Goal: Check status: Check status

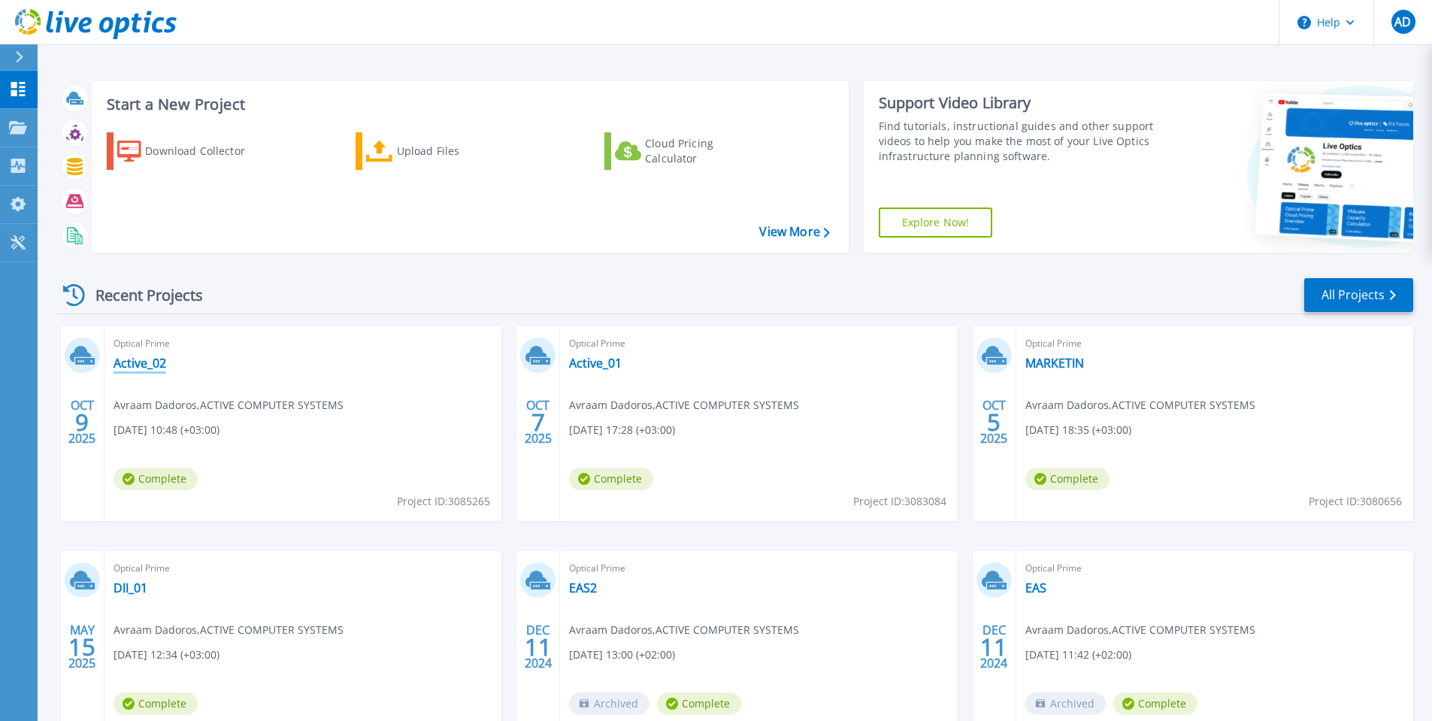
click at [151, 365] on link "Active_02" at bounding box center [140, 363] width 53 height 15
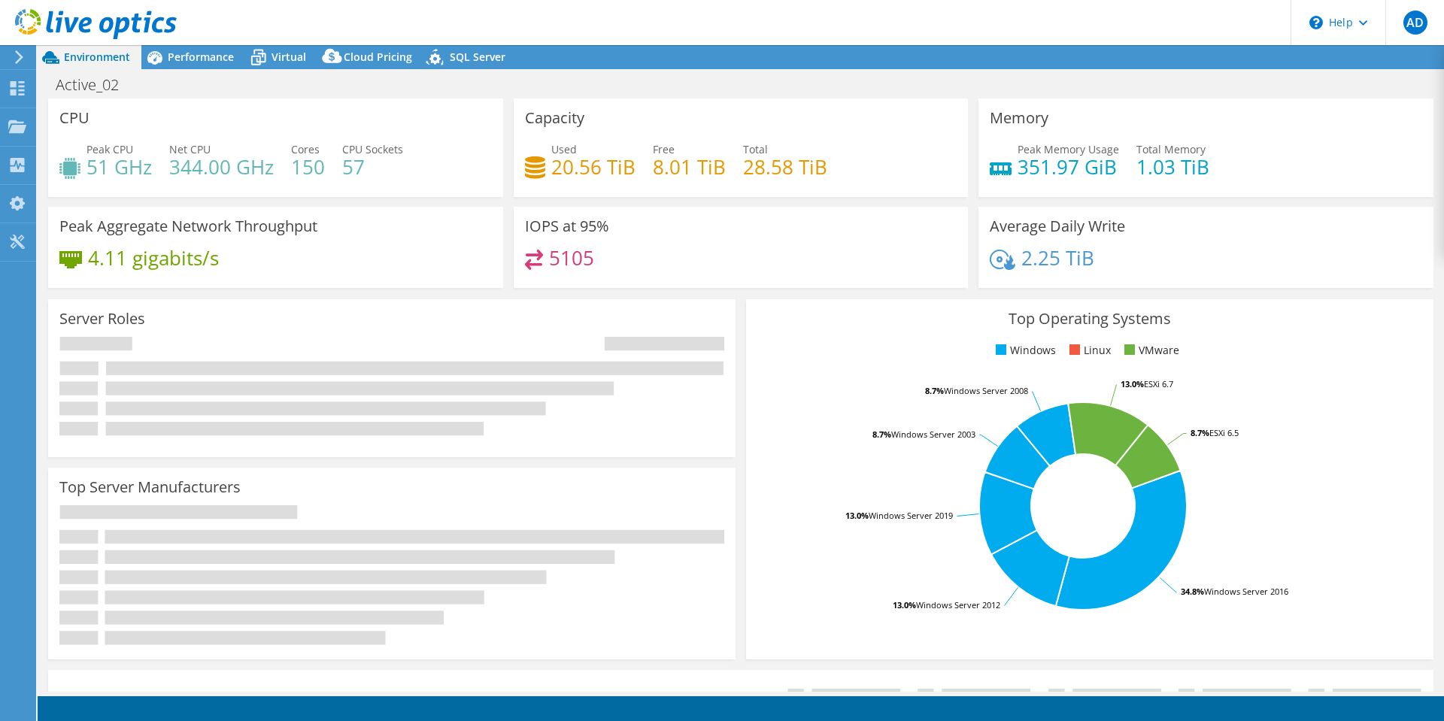
select select "USD"
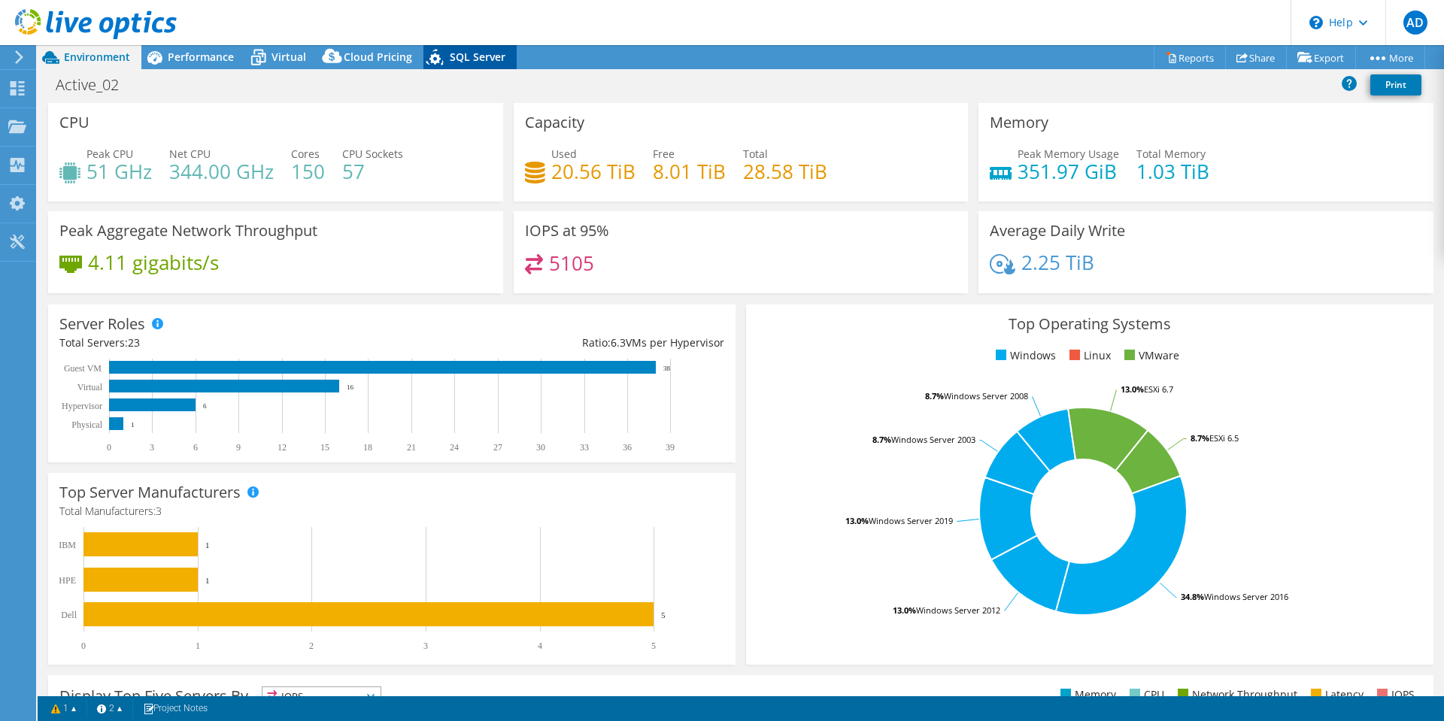
click at [455, 55] on span "SQL Server" at bounding box center [478, 57] width 56 height 14
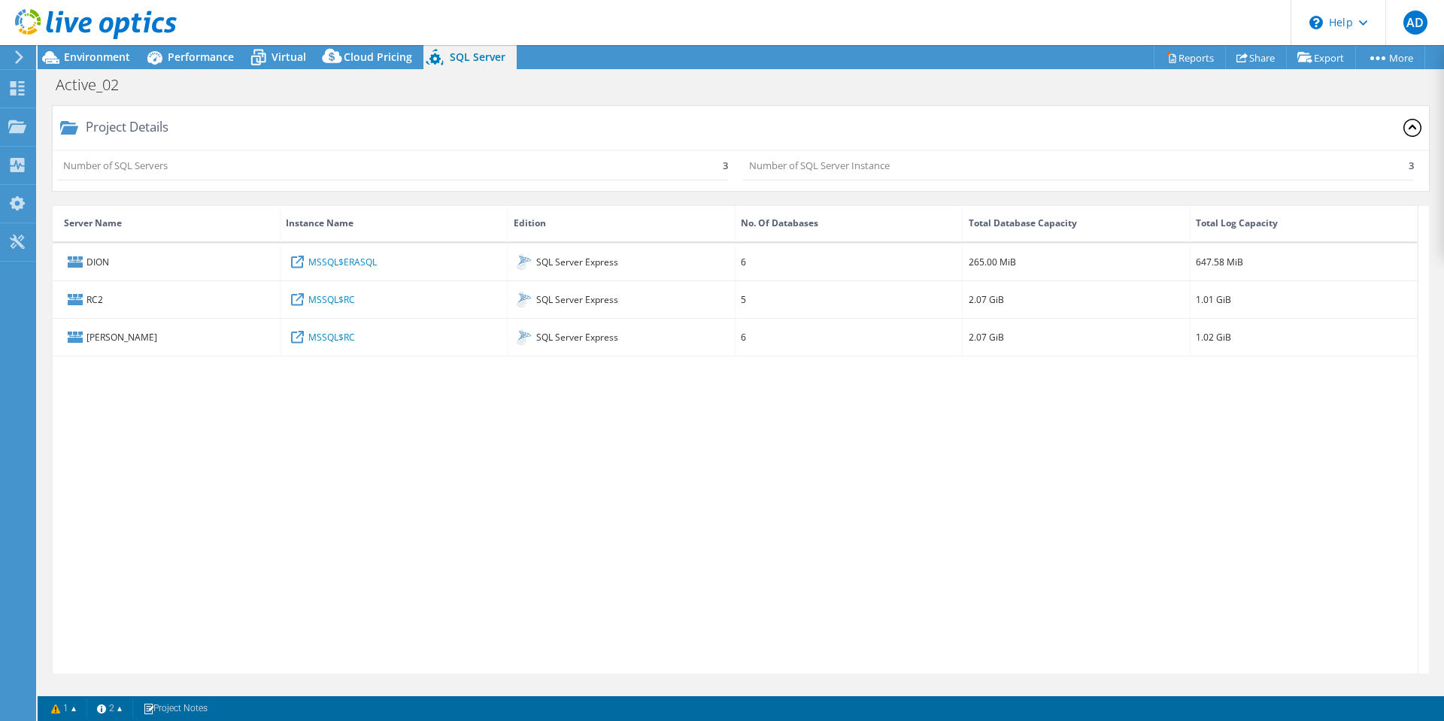
click at [19, 53] on use at bounding box center [19, 57] width 8 height 14
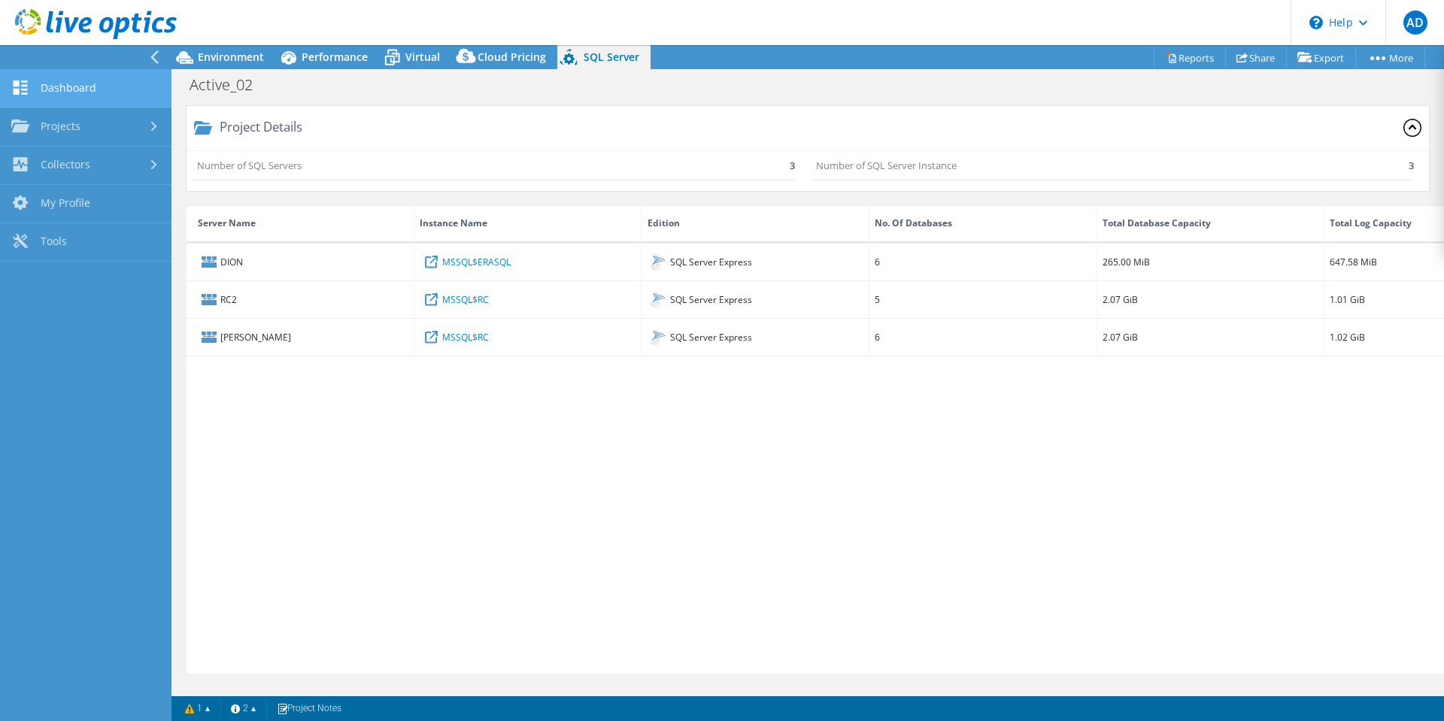
click at [50, 80] on link "Dashboard" at bounding box center [85, 89] width 171 height 38
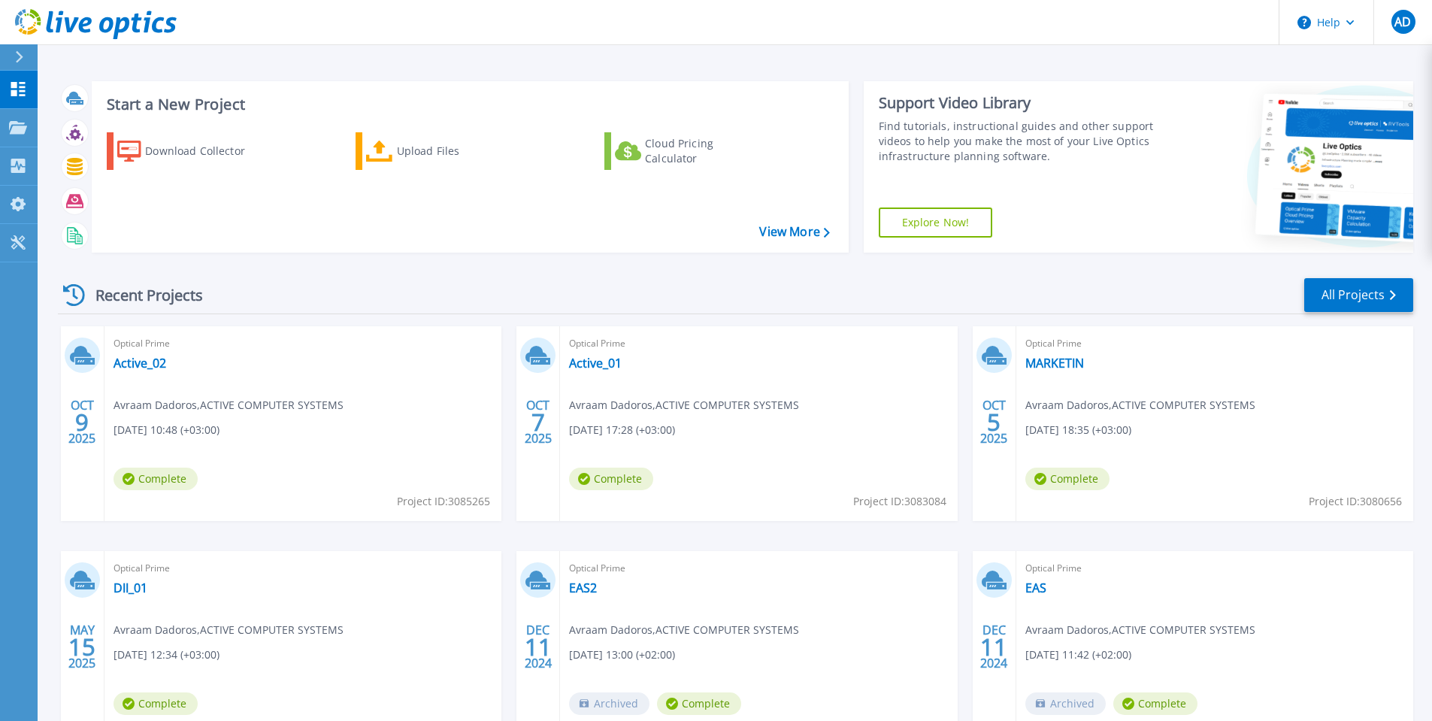
click at [1159, 407] on span "Avraam Dadoros , ACTIVE COMPUTER SYSTEMS" at bounding box center [1141, 405] width 230 height 17
click at [156, 366] on link "Active_02" at bounding box center [140, 363] width 53 height 15
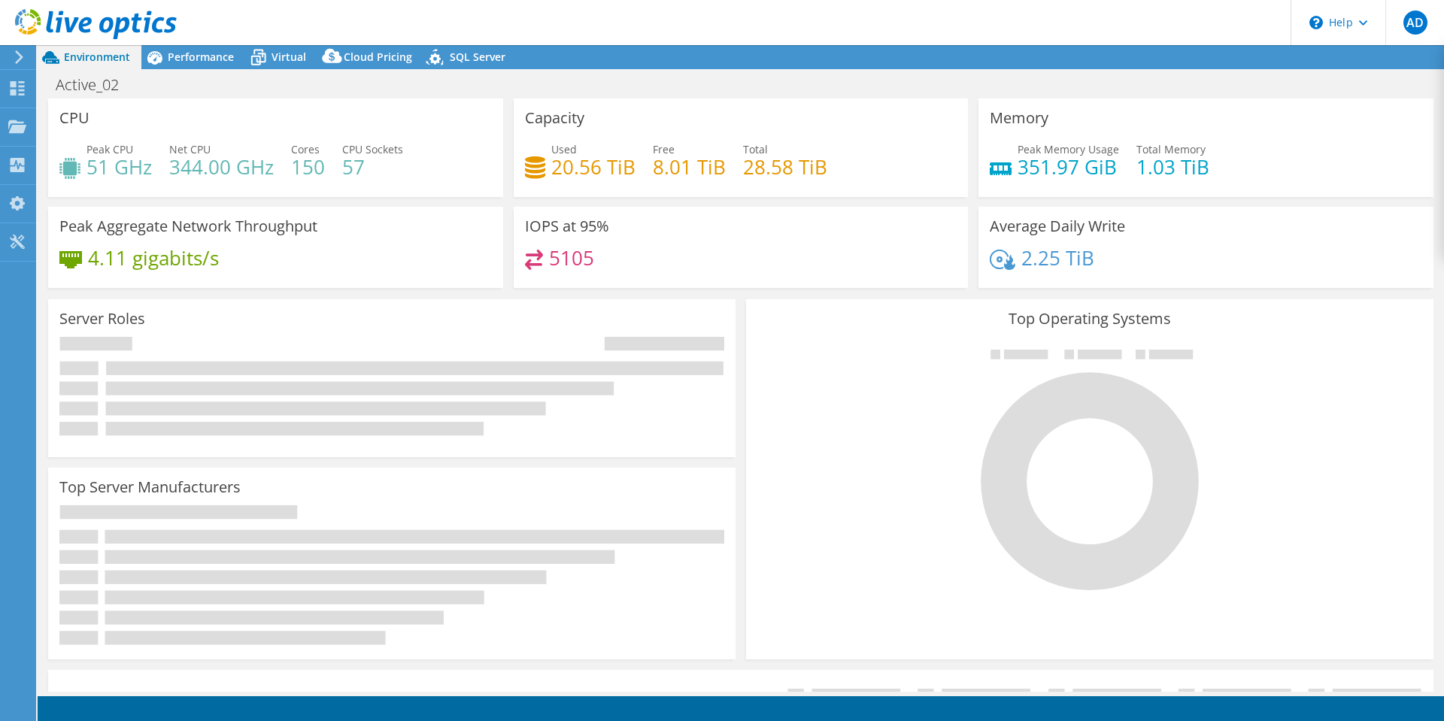
select select "USD"
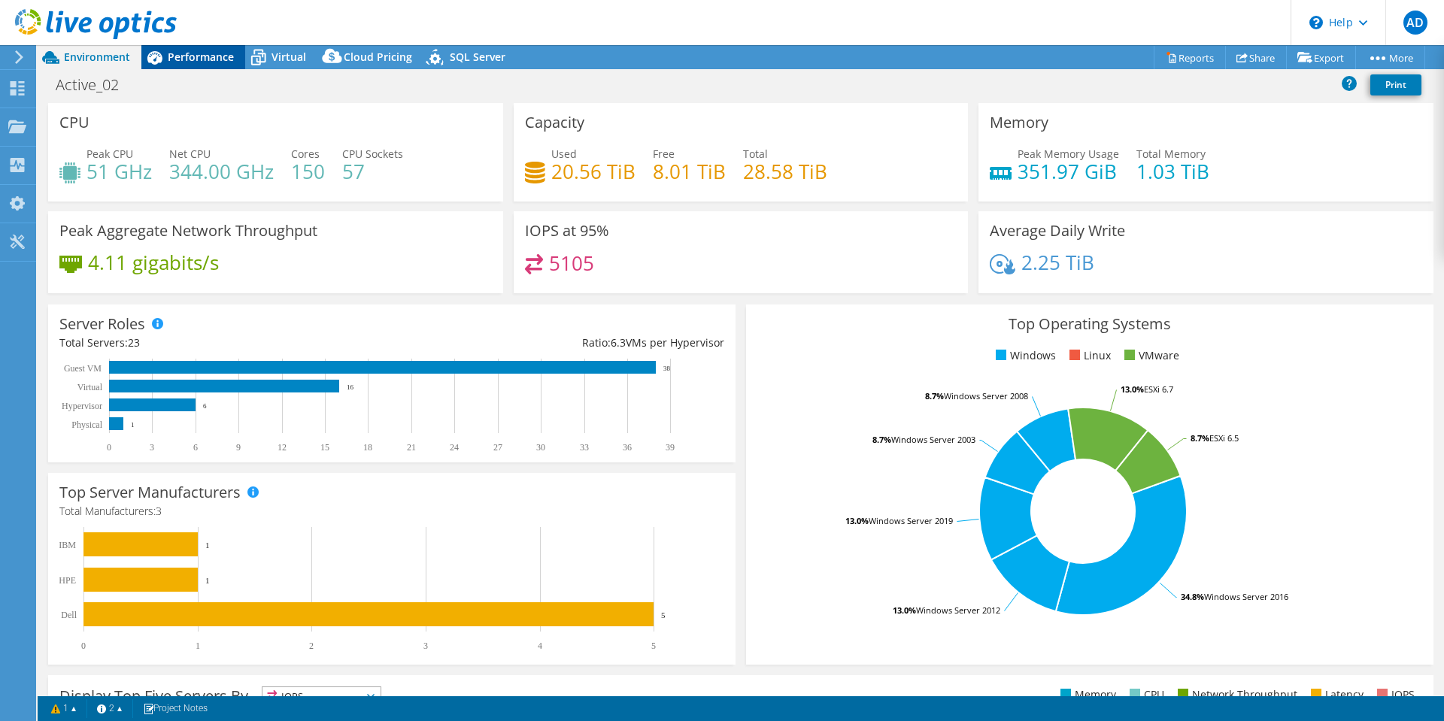
click at [192, 62] on span "Performance" at bounding box center [201, 57] width 66 height 14
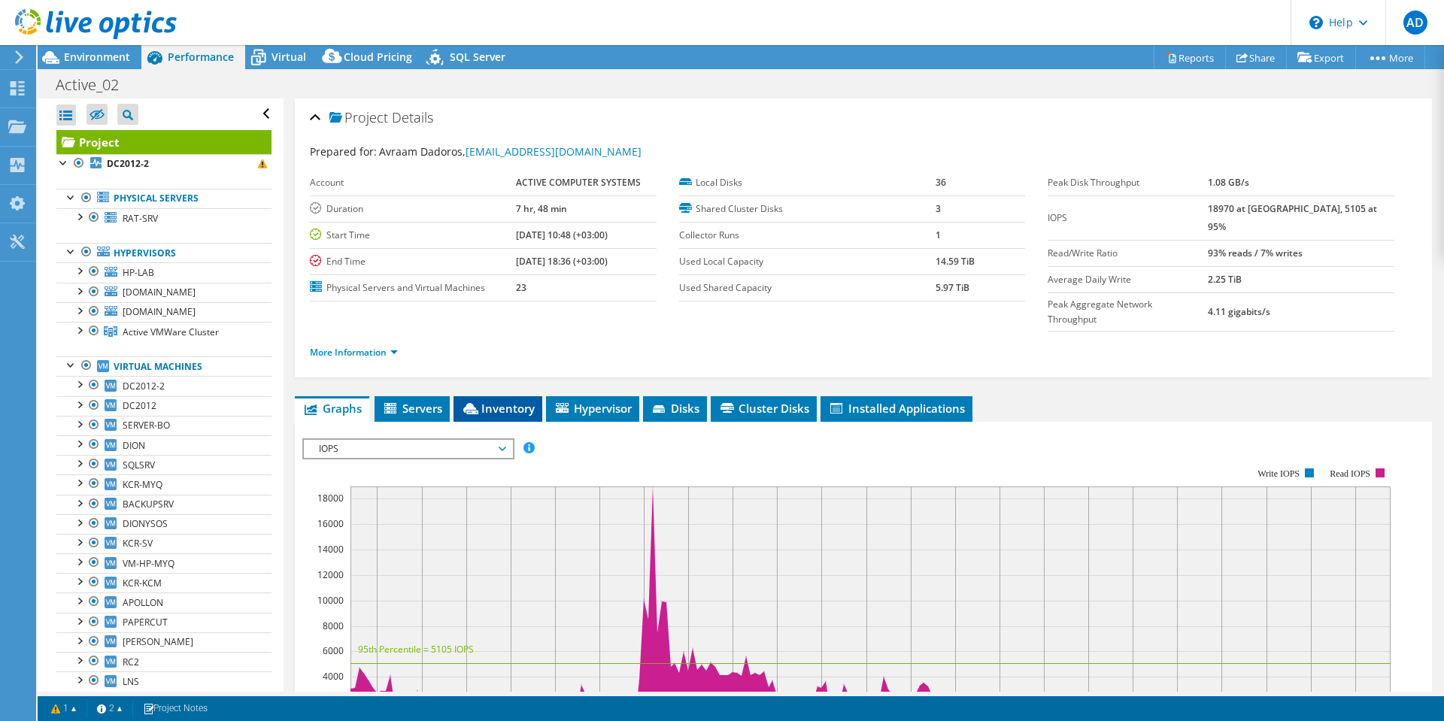
click at [497, 401] on span "Inventory" at bounding box center [498, 408] width 74 height 15
